Goal: Navigation & Orientation: Find specific page/section

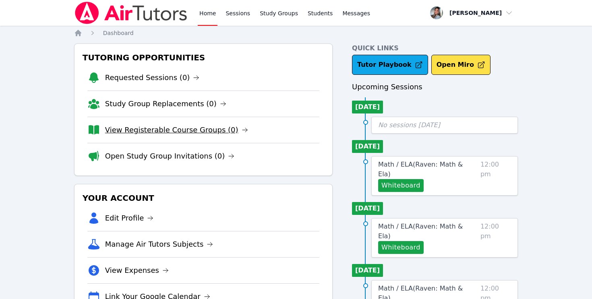
click at [162, 133] on link "View Registerable Course Groups (0)" at bounding box center [176, 129] width 143 height 11
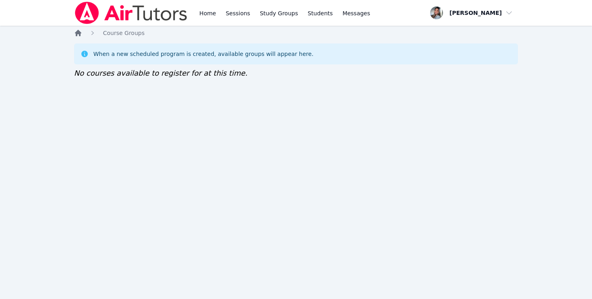
click at [77, 31] on icon "Breadcrumb" at bounding box center [78, 33] width 6 height 6
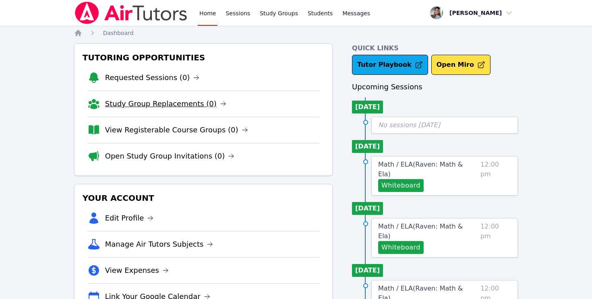
click at [131, 104] on link "Study Group Replacements (0)" at bounding box center [165, 103] width 121 height 11
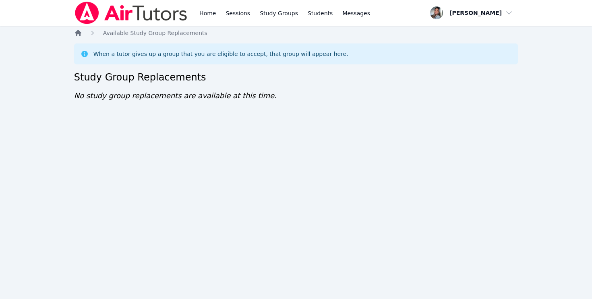
click at [77, 29] on icon "Breadcrumb" at bounding box center [78, 33] width 8 height 8
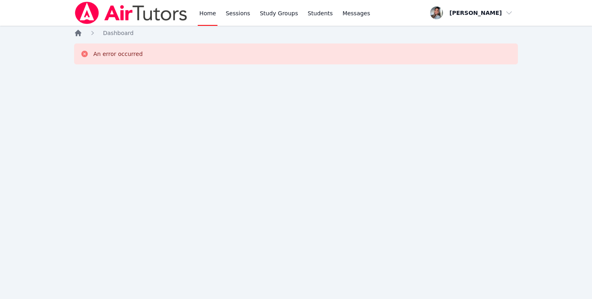
click at [79, 32] on icon "Breadcrumb" at bounding box center [78, 33] width 6 height 6
click at [77, 35] on icon "Breadcrumb" at bounding box center [78, 33] width 6 height 6
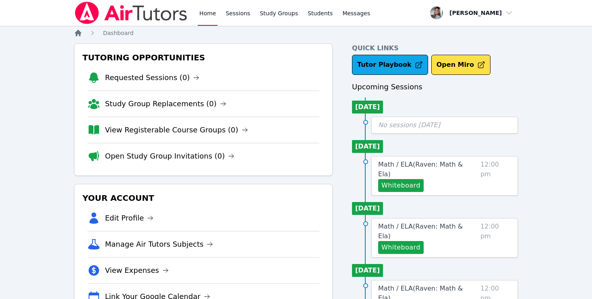
click at [77, 33] on icon "Breadcrumb" at bounding box center [78, 33] width 6 height 6
